Goal: Find specific page/section: Find specific page/section

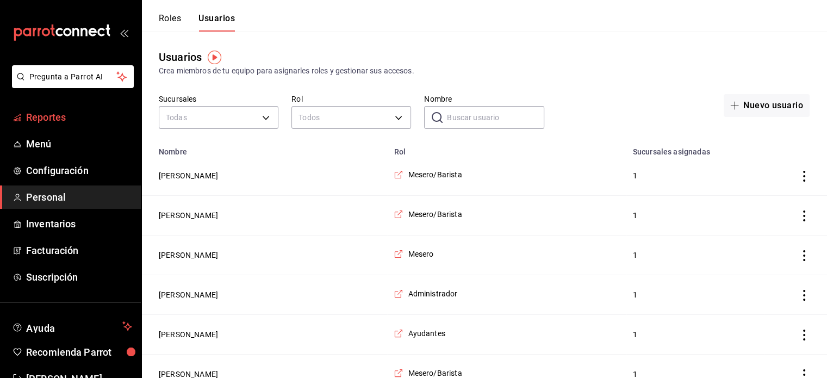
click at [47, 115] on span "Reportes" at bounding box center [79, 117] width 106 height 15
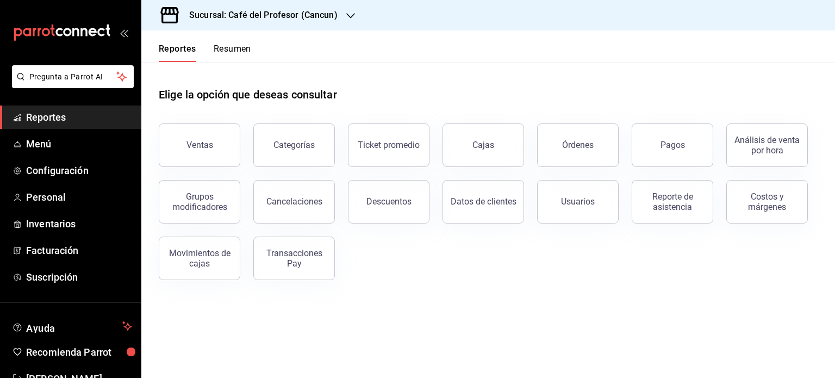
click at [242, 48] on button "Resumen" at bounding box center [233, 52] width 38 height 18
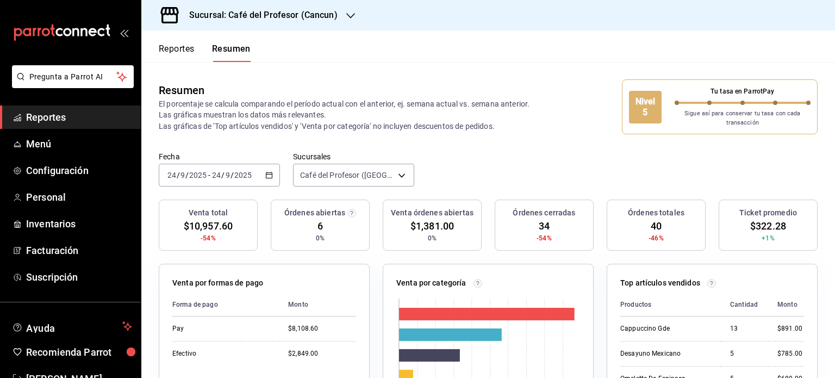
click at [348, 18] on icon "button" at bounding box center [350, 15] width 9 height 9
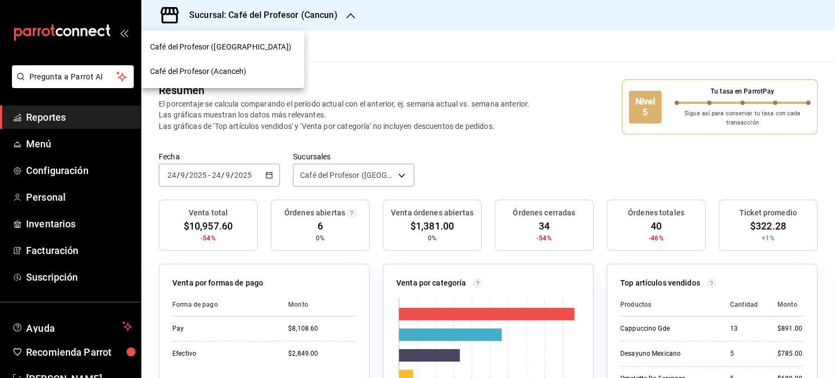
click at [272, 66] on div "Café del Profesor (Acanceh)" at bounding box center [223, 71] width 146 height 11
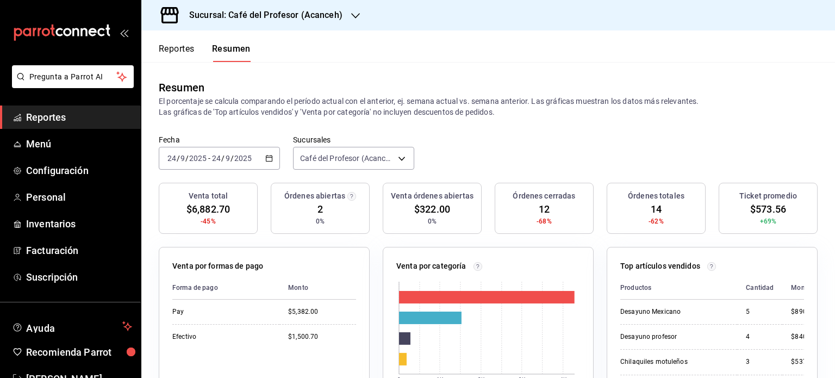
click at [357, 15] on icon "button" at bounding box center [355, 15] width 9 height 9
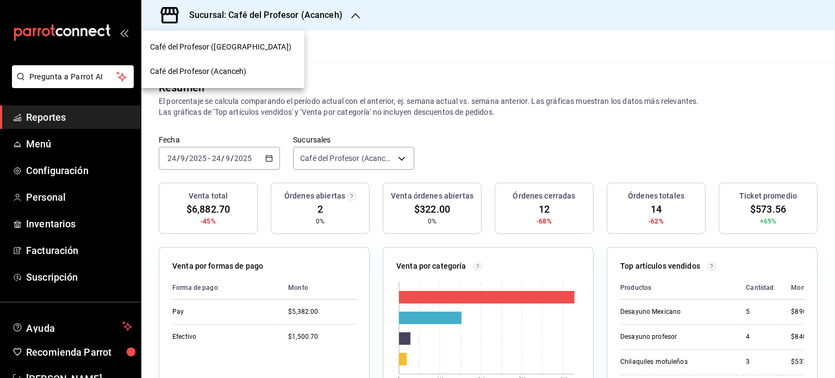
click at [260, 47] on div "Café del Profesor ([GEOGRAPHIC_DATA])" at bounding box center [223, 46] width 146 height 11
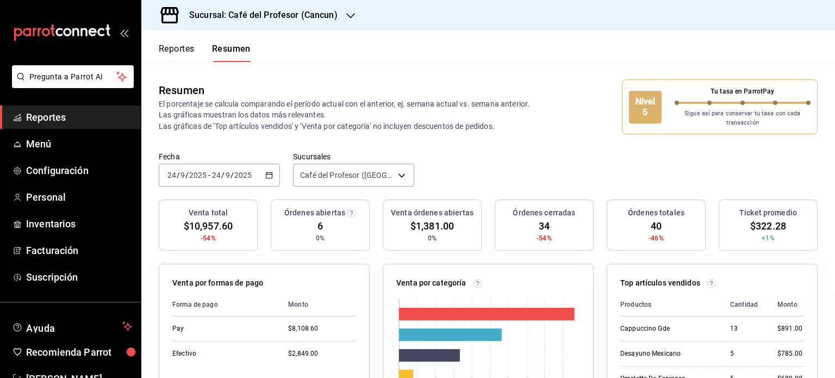
click at [184, 44] on button "Reportes" at bounding box center [177, 52] width 36 height 18
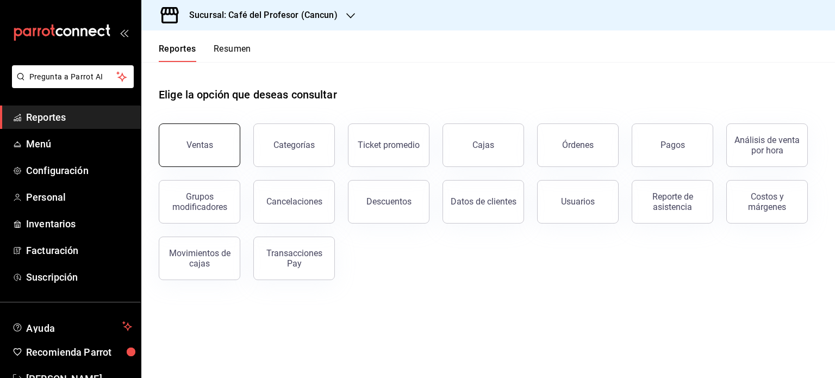
click at [201, 148] on div "Ventas" at bounding box center [199, 145] width 27 height 10
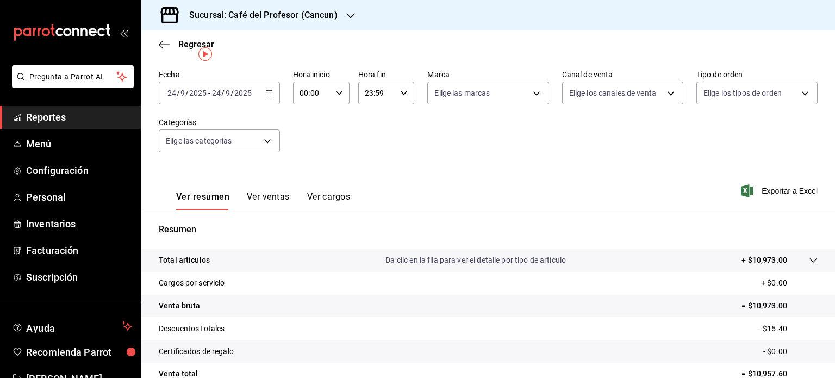
scroll to position [16, 0]
